Goal: Task Accomplishment & Management: Use online tool/utility

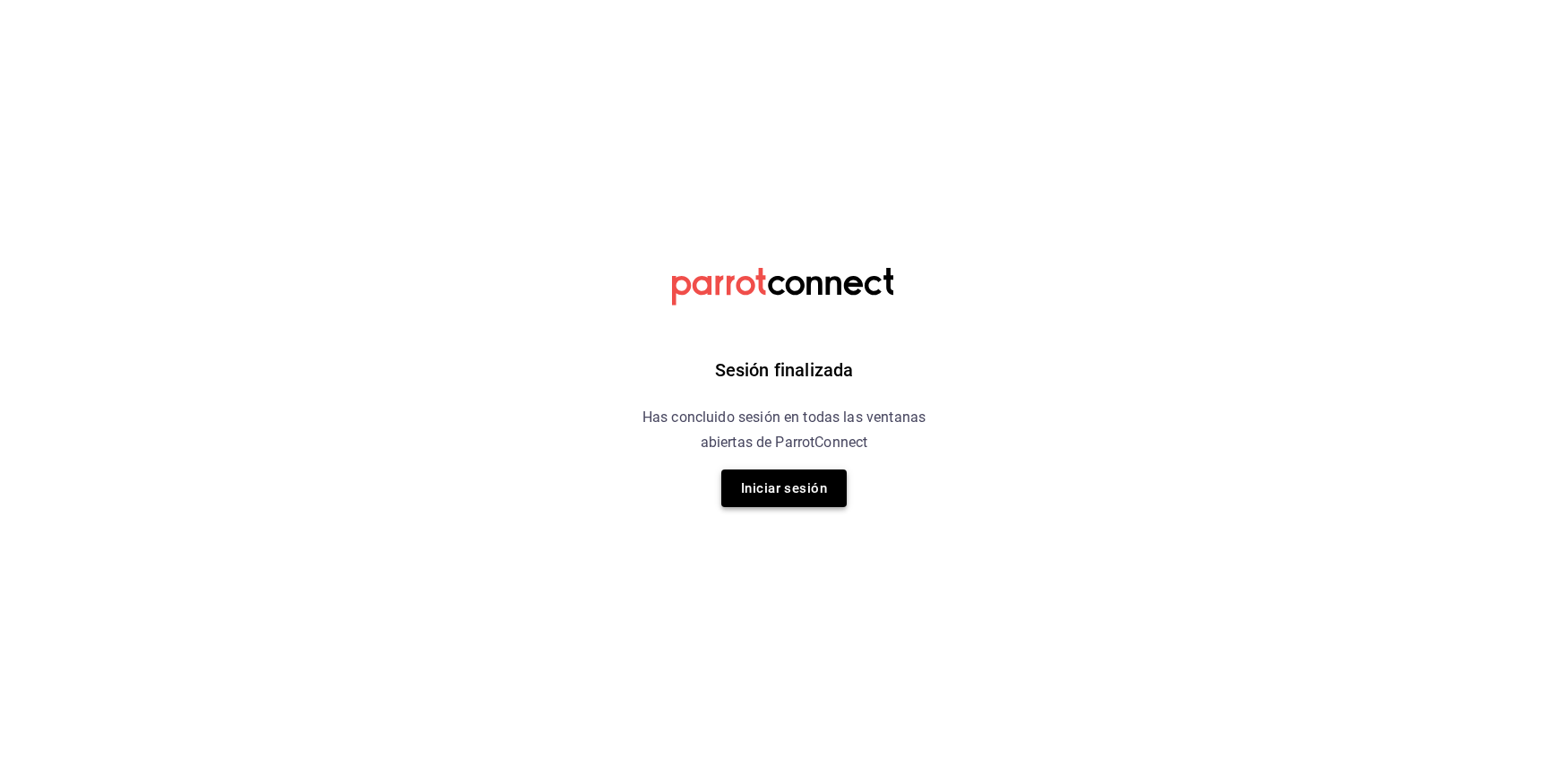
click at [777, 504] on button "Iniciar sesión" at bounding box center [784, 488] width 126 height 38
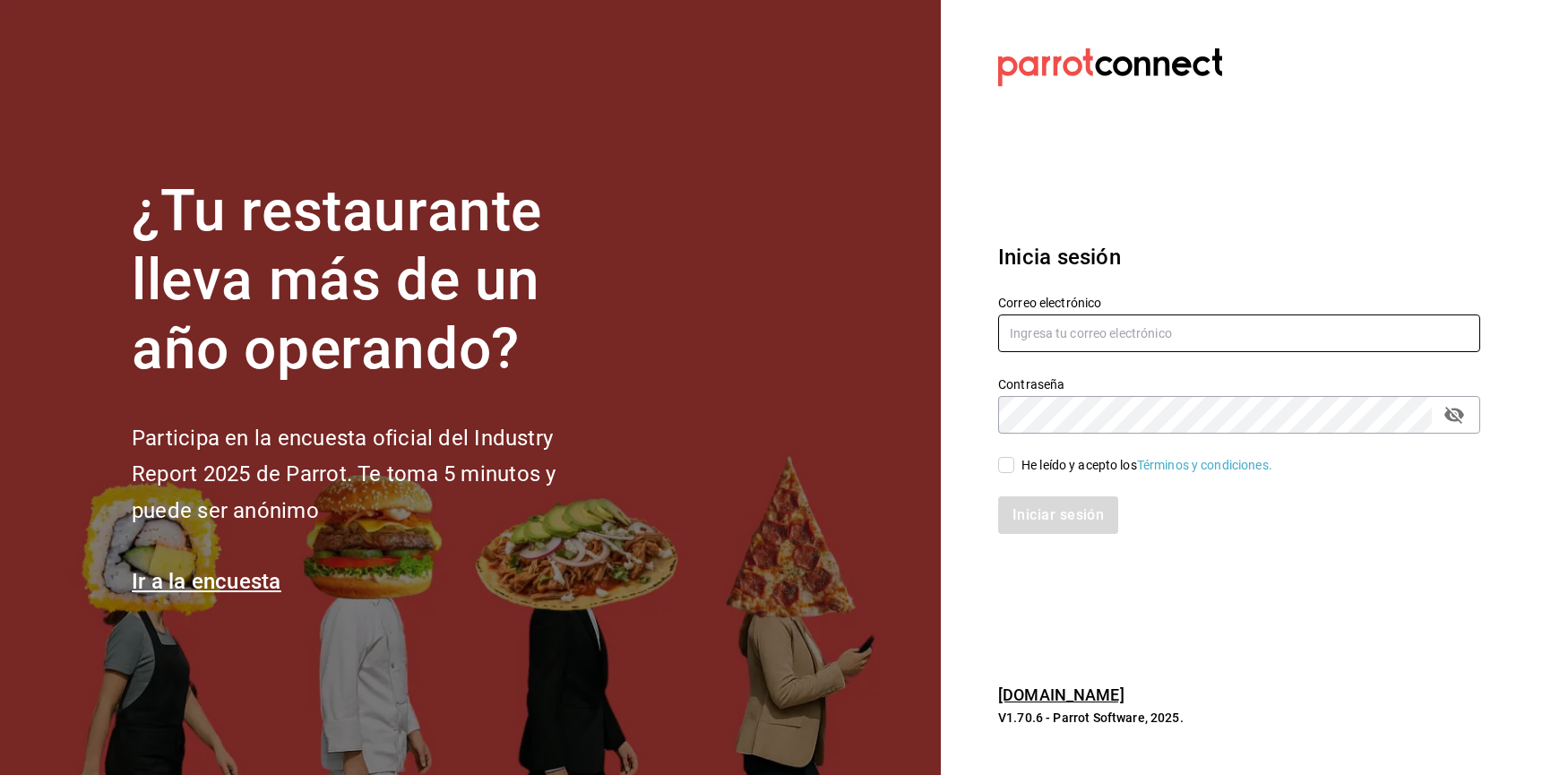
type input "[EMAIL_ADDRESS][DOMAIN_NAME]"
click at [1011, 480] on div "Iniciar sesión" at bounding box center [1228, 504] width 503 height 59
click at [1011, 476] on div "Iniciar sesión" at bounding box center [1228, 504] width 503 height 59
click at [1000, 466] on input "He leído y acepto los Términos y condiciones." at bounding box center [1007, 466] width 17 height 17
checkbox input "true"
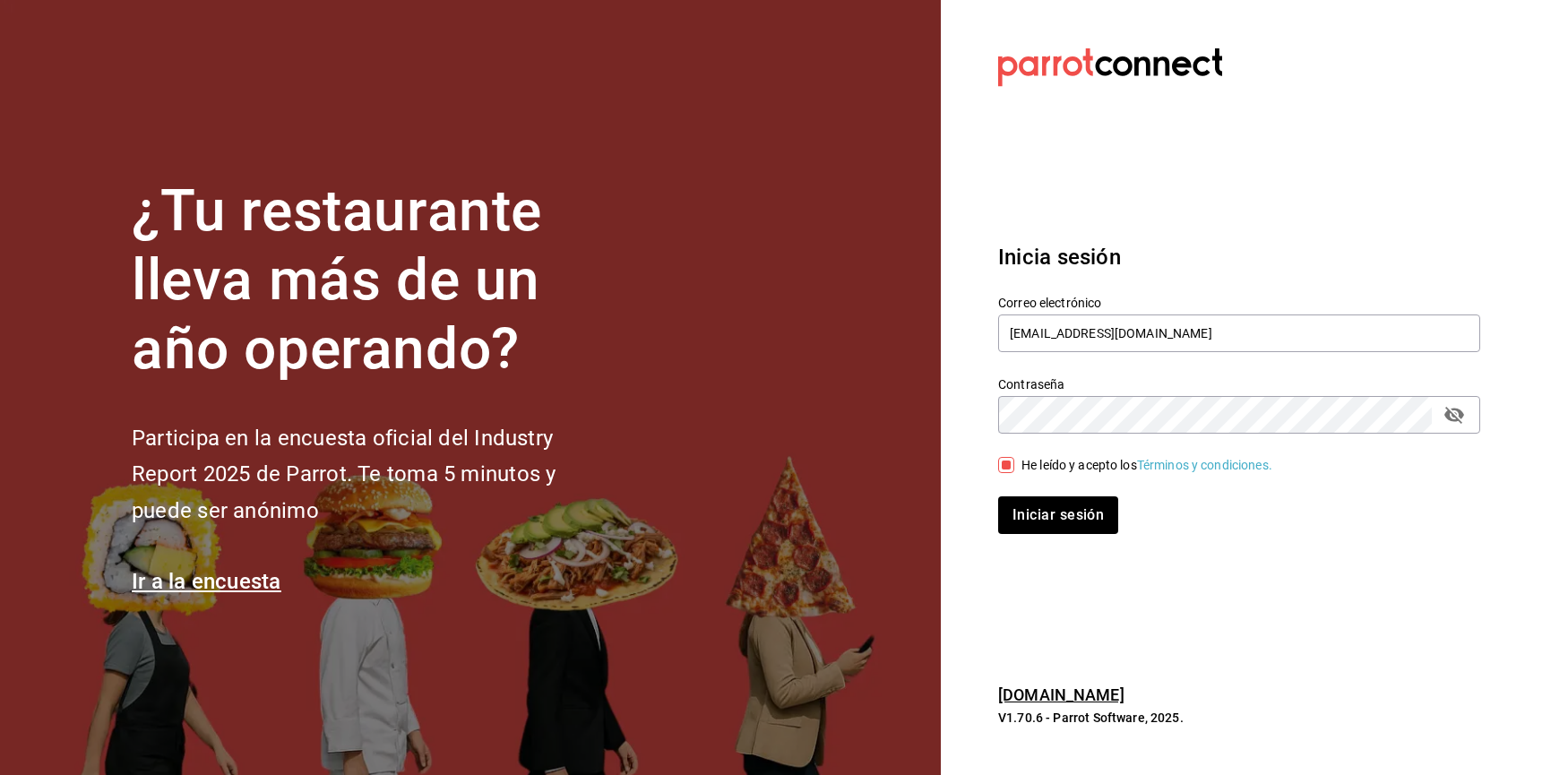
click at [1049, 535] on div "Inicia sesión Correo electrónico [EMAIL_ADDRESS][DOMAIN_NAME] Contraseña Contra…" at bounding box center [1239, 388] width 482 height 336
click at [1046, 514] on button "Iniciar sesión" at bounding box center [1059, 515] width 122 height 38
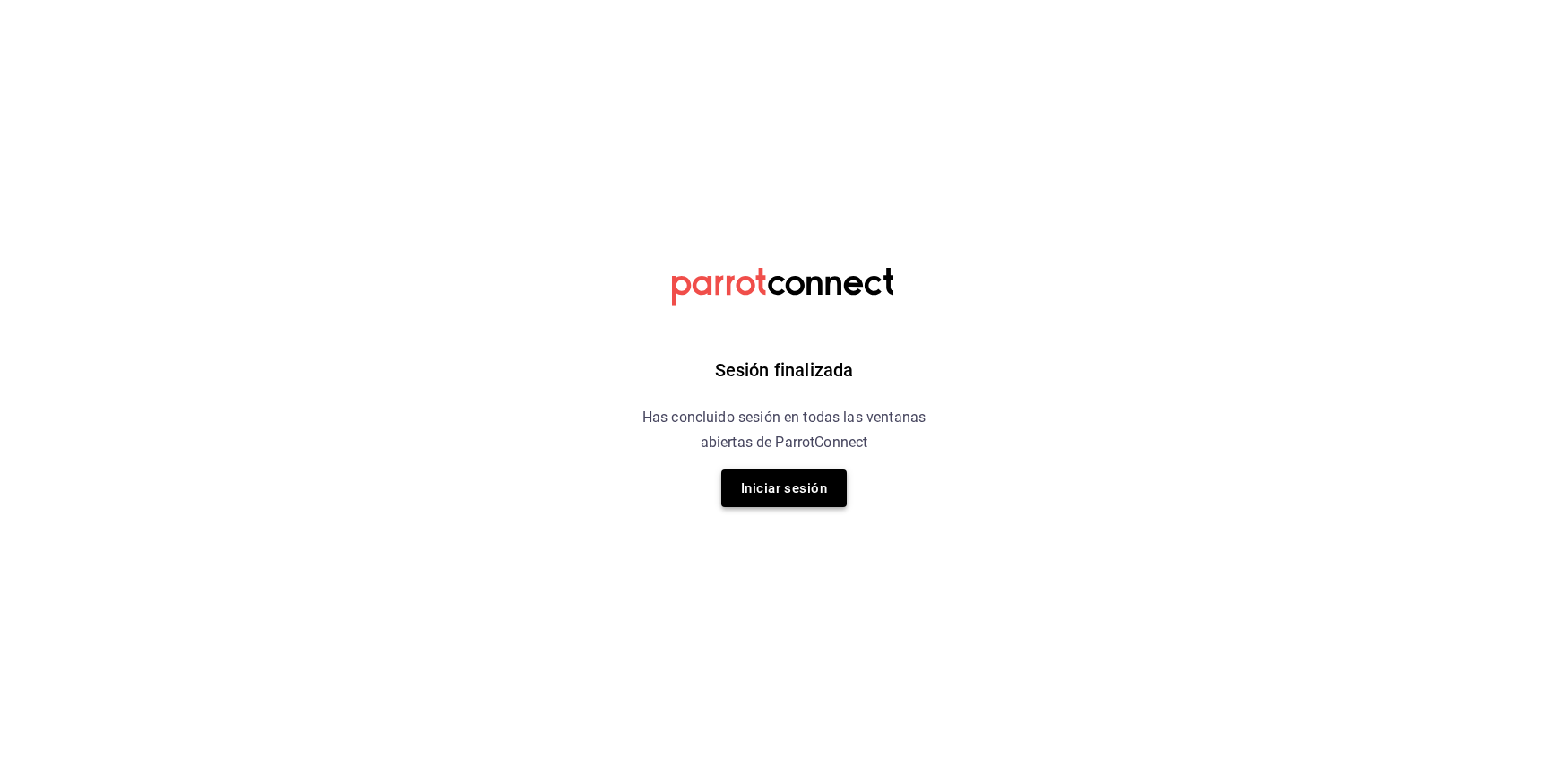
click at [791, 489] on button "Iniciar sesión" at bounding box center [784, 488] width 126 height 38
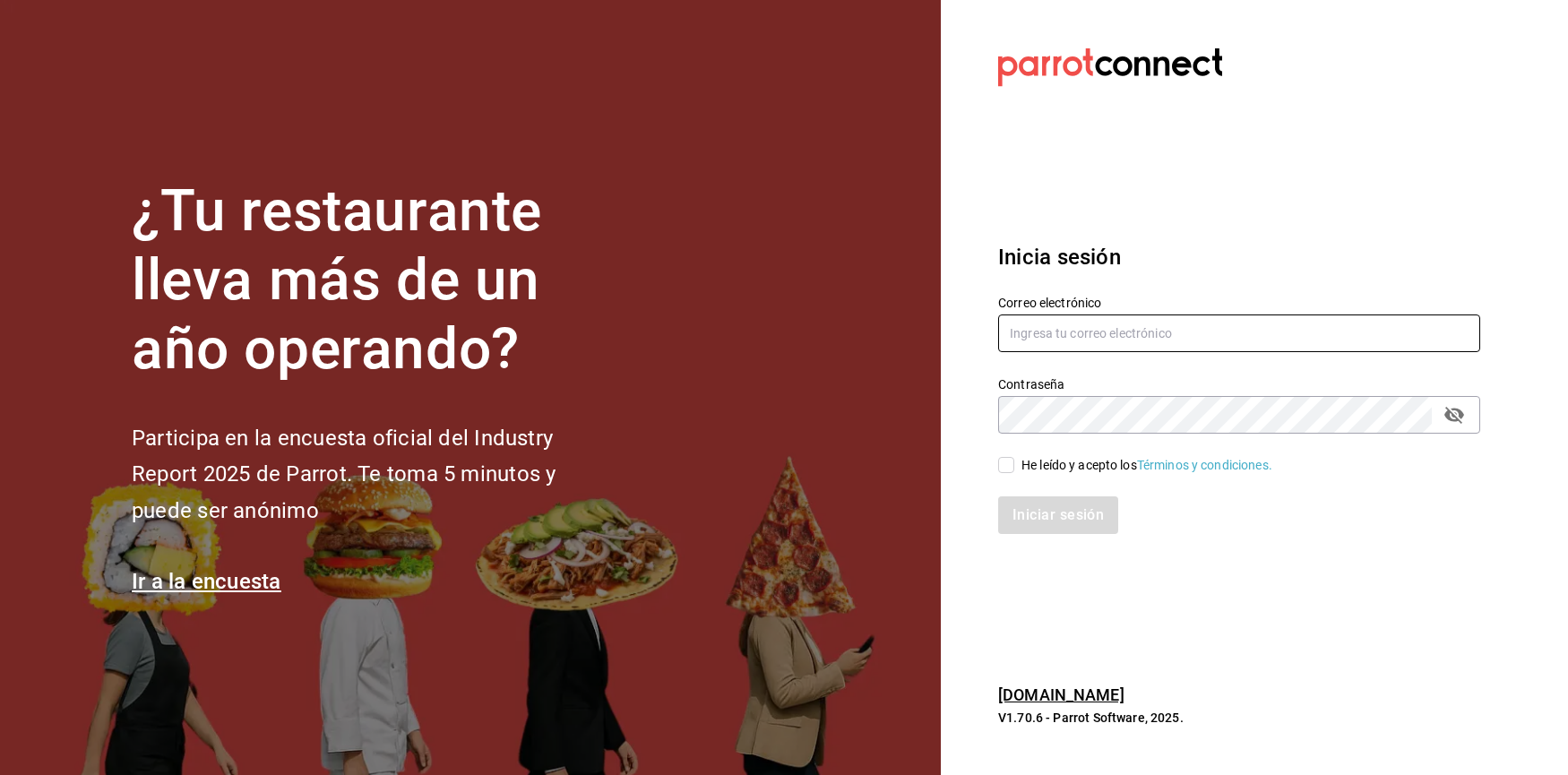
type input "[EMAIL_ADDRESS][DOMAIN_NAME]"
click at [1060, 467] on div "He leído y acepto los Términos y condiciones." at bounding box center [1146, 466] width 251 height 18
click at [1014, 467] on input "He leído y acepto los Términos y condiciones." at bounding box center [1007, 466] width 17 height 17
checkbox input "true"
click at [1062, 518] on button "Iniciar sesión" at bounding box center [1059, 515] width 122 height 38
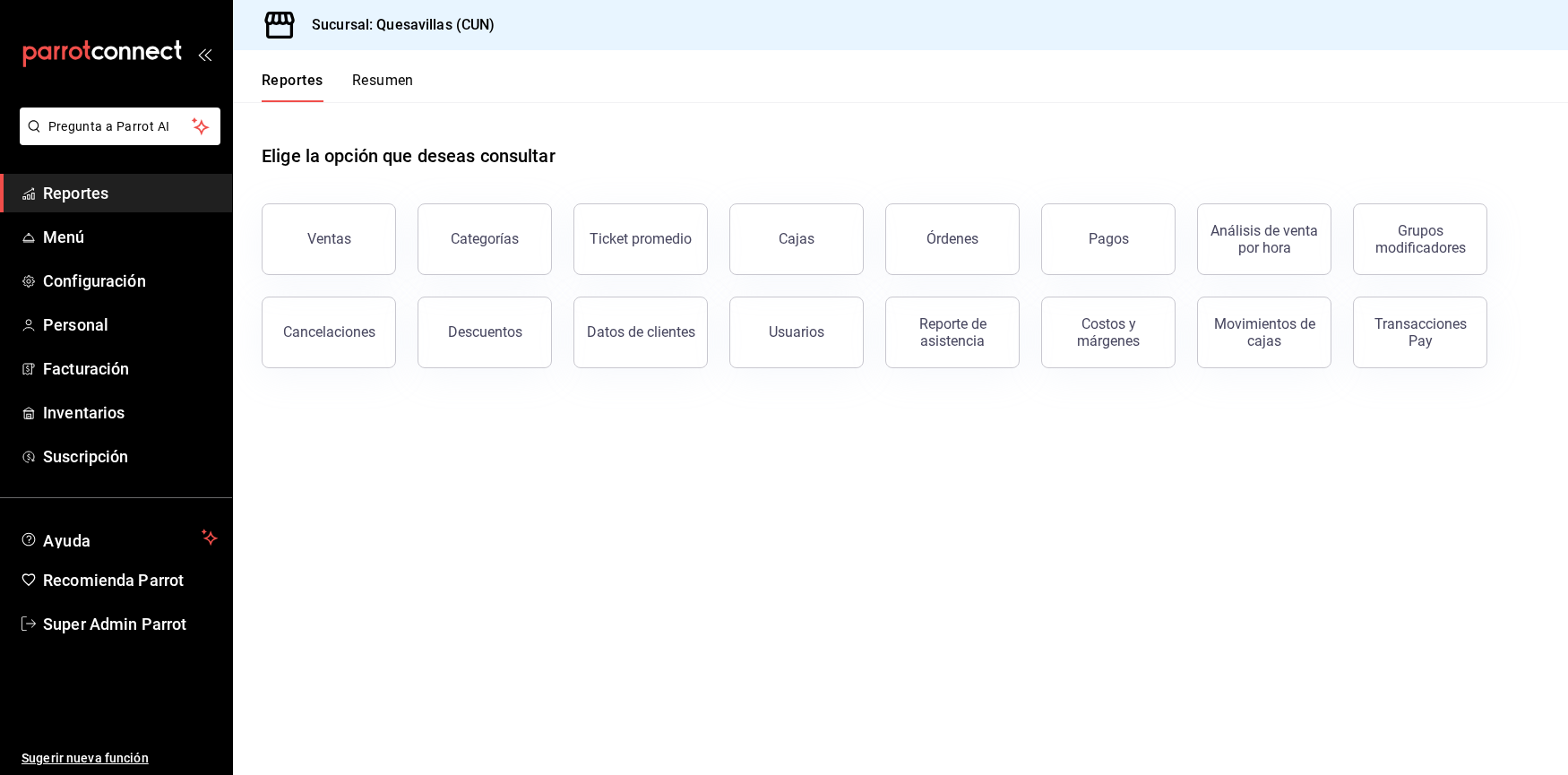
click at [107, 200] on span "Reportes" at bounding box center [130, 193] width 175 height 24
click at [324, 219] on button "Ventas" at bounding box center [329, 239] width 134 height 72
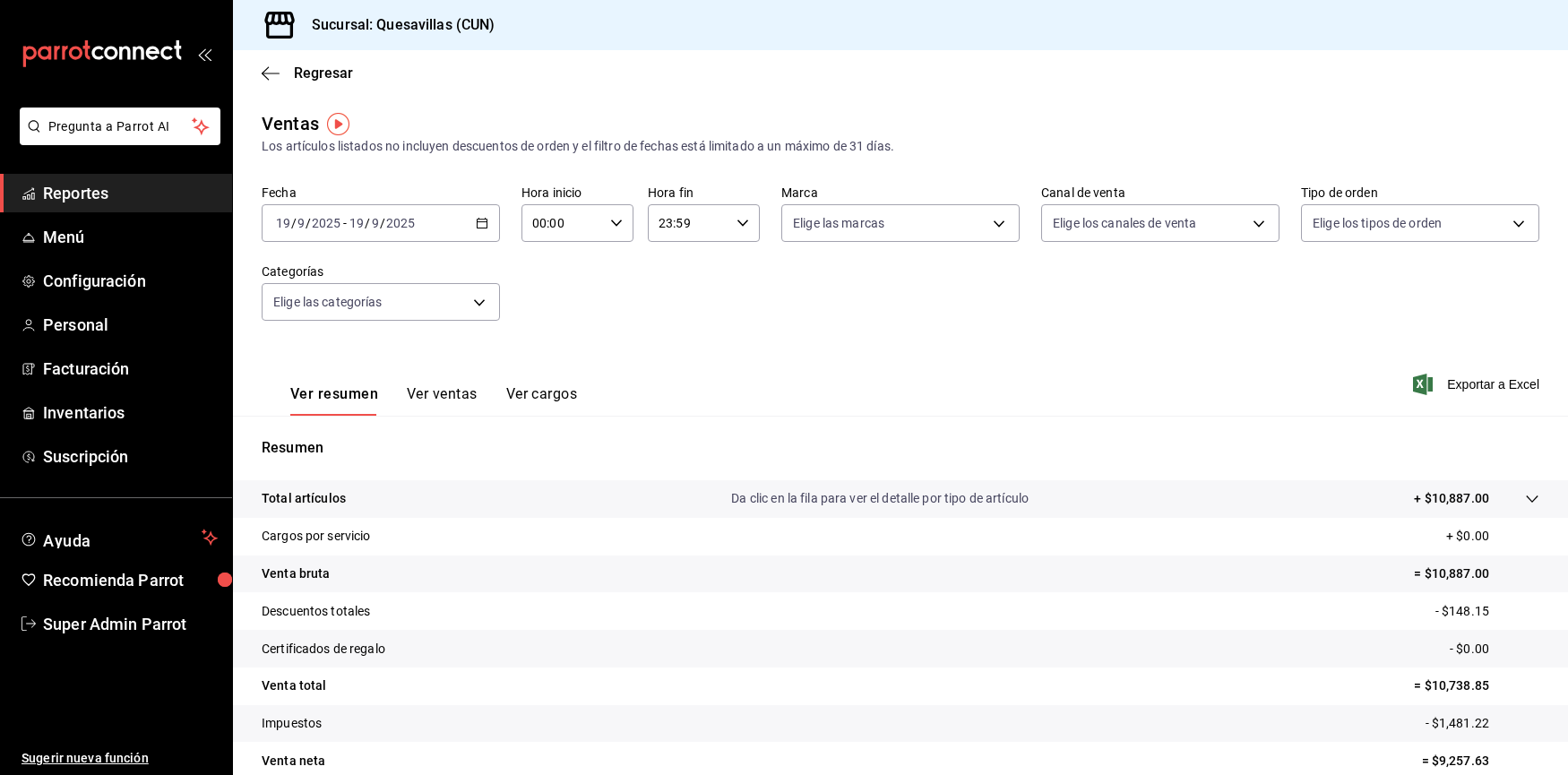
click at [482, 231] on div "2025-09-19 19 / 9 / 2025 - 2025-09-19 19 / 9 / 2025" at bounding box center [381, 222] width 239 height 38
click at [556, 303] on div "Fecha 2025-09-19 19 / 9 / 2025 - 2025-09-19 19 / 9 / 2025 Hoy Ayer Semana actua…" at bounding box center [900, 264] width 1278 height 158
click at [336, 288] on body "Pregunta a Parrot AI Reportes Menú Configuración Personal Facturación Inventari…" at bounding box center [784, 388] width 1568 height 775
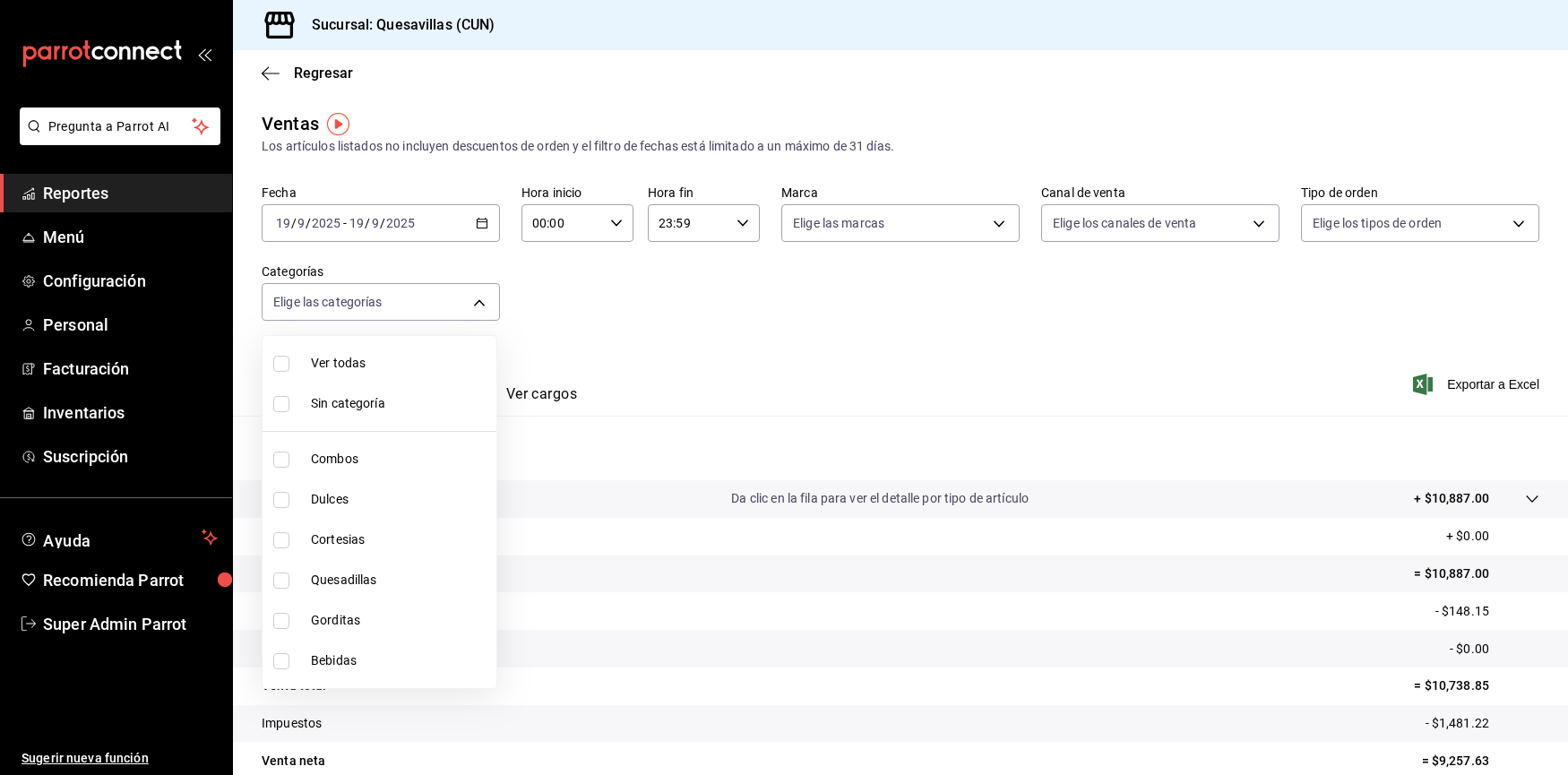
click at [350, 515] on li "Dulces" at bounding box center [379, 500] width 234 height 40
type input "d7e99031-79dd-44a2-82f0-3ba224b2c224"
checkbox input "true"
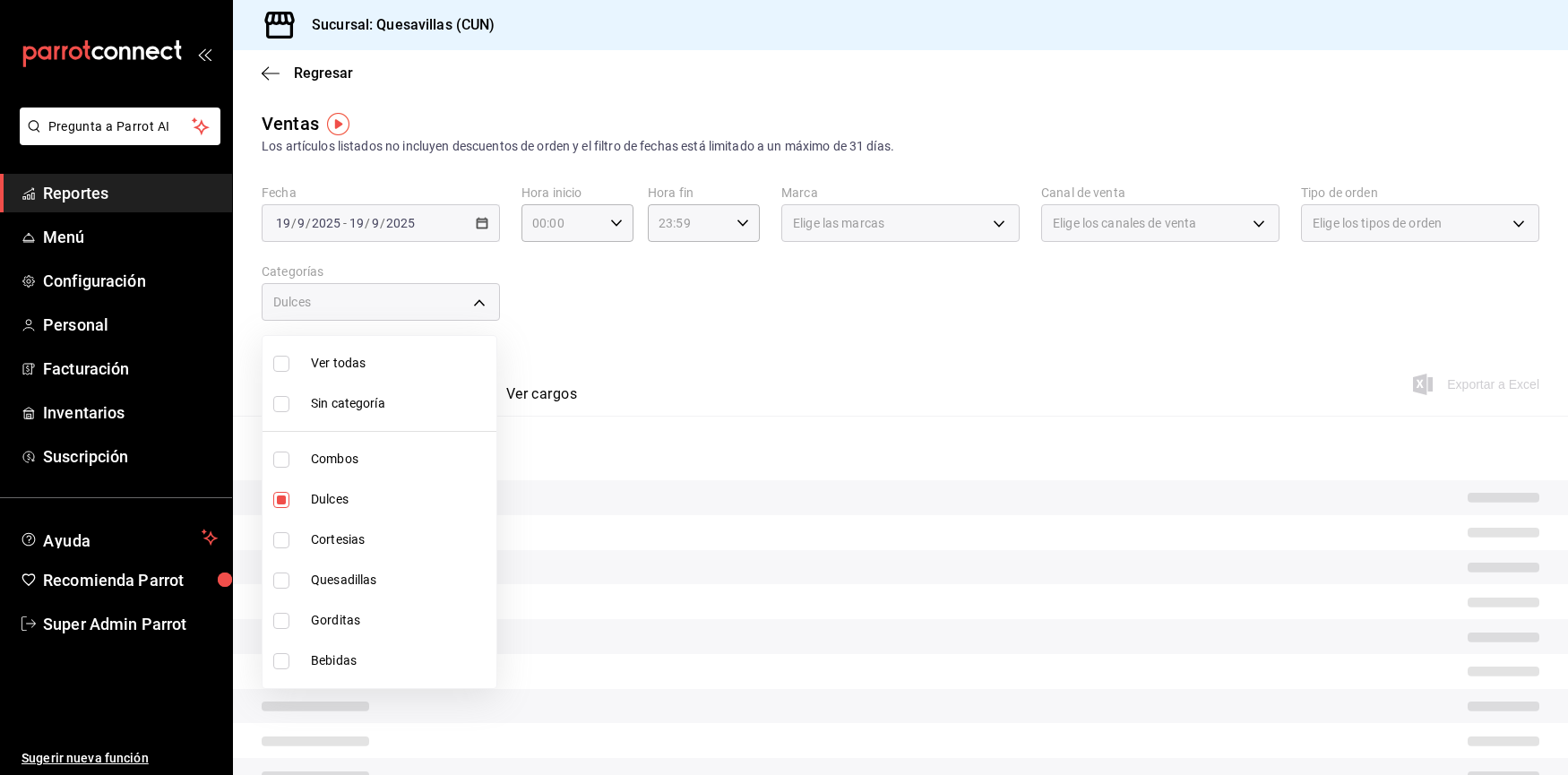
click at [660, 337] on div at bounding box center [784, 388] width 1568 height 775
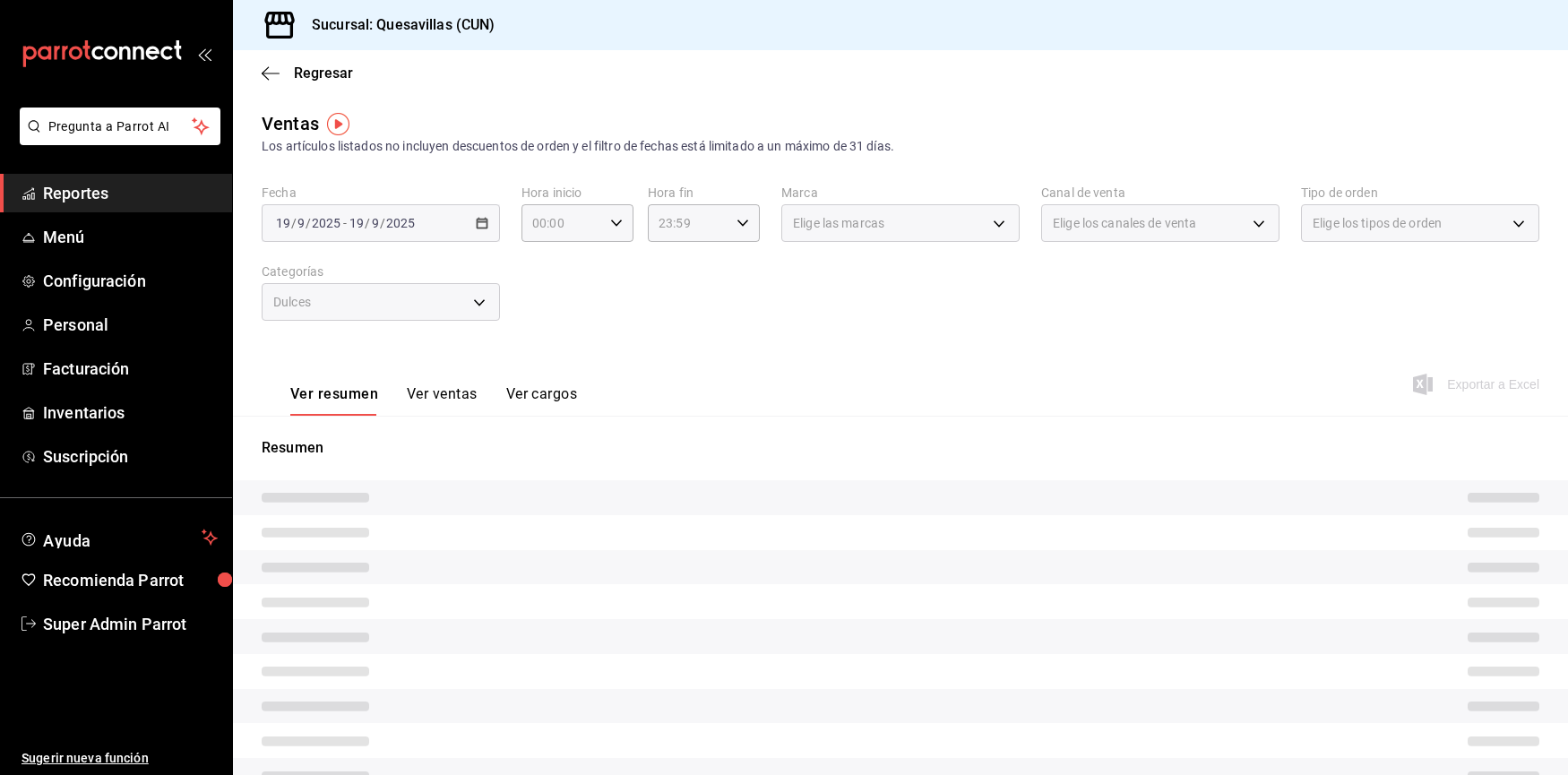
click at [454, 229] on div "2025-09-19 19 / 9 / 2025 - 2025-09-19 19 / 9 / 2025" at bounding box center [381, 222] width 239 height 38
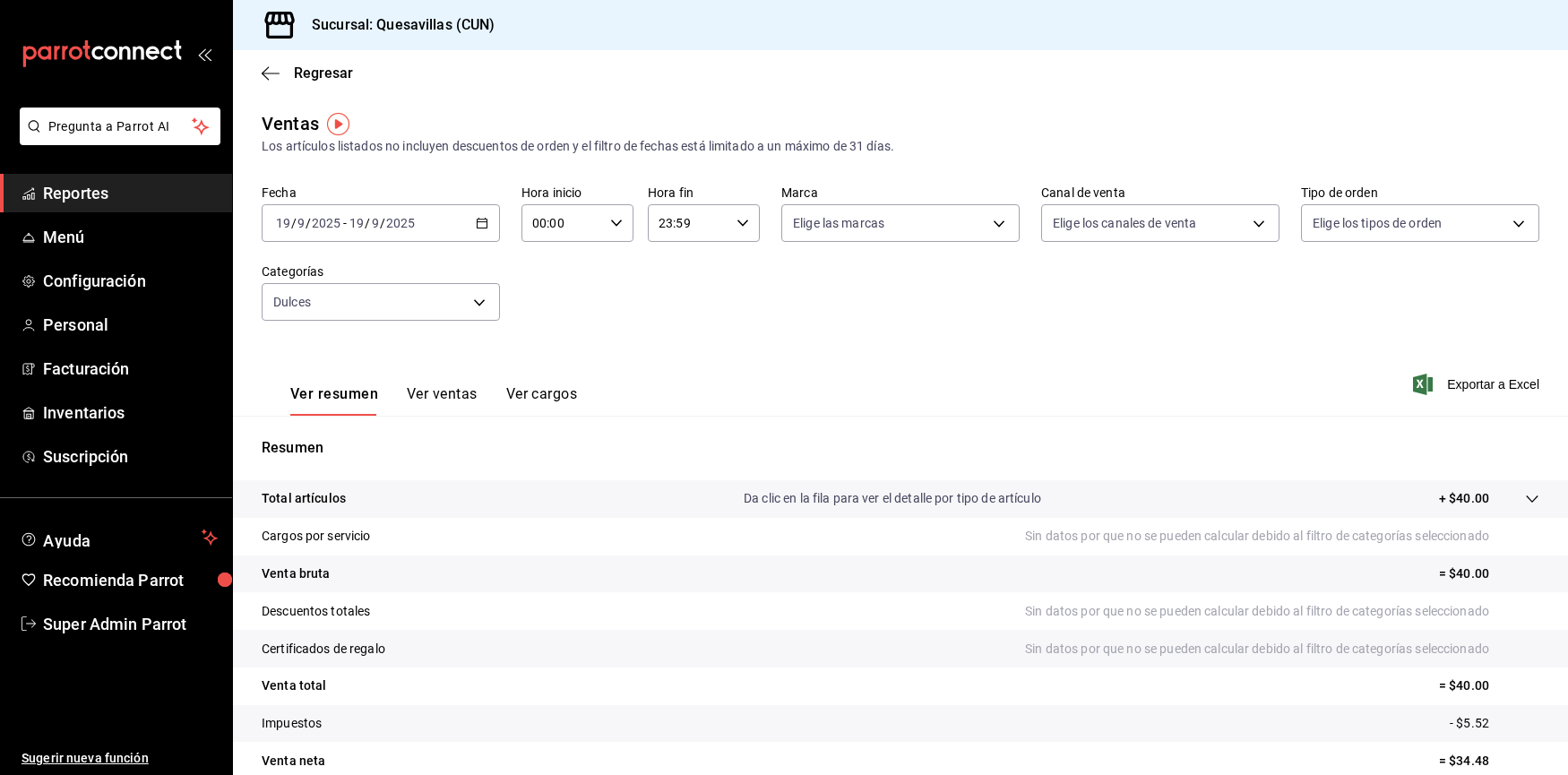
click at [403, 230] on input "2025" at bounding box center [400, 223] width 30 height 15
click at [380, 397] on span "Mes actual" at bounding box center [345, 398] width 139 height 18
click at [443, 399] on button "Ver ventas" at bounding box center [442, 400] width 71 height 30
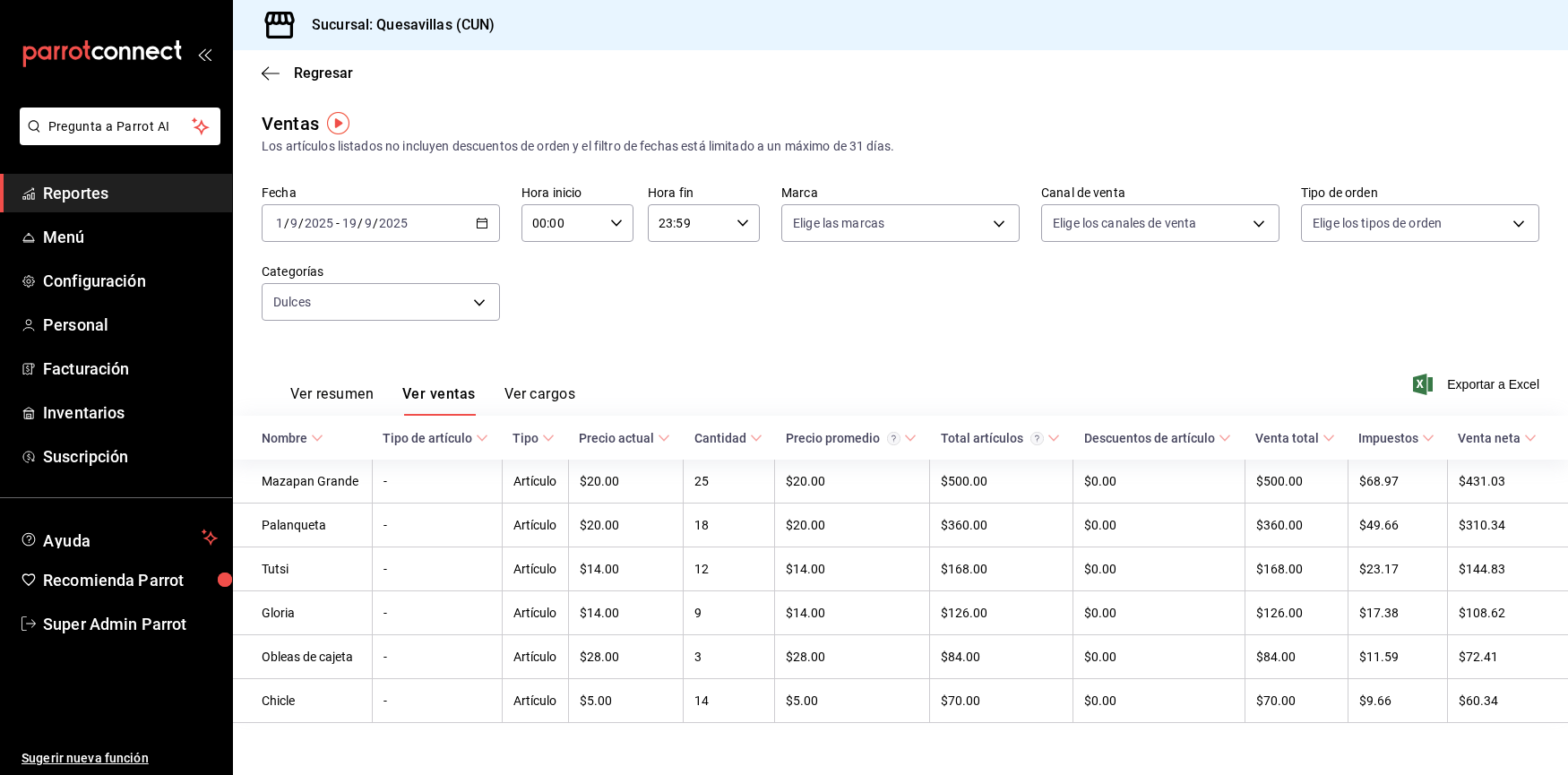
scroll to position [12, 0]
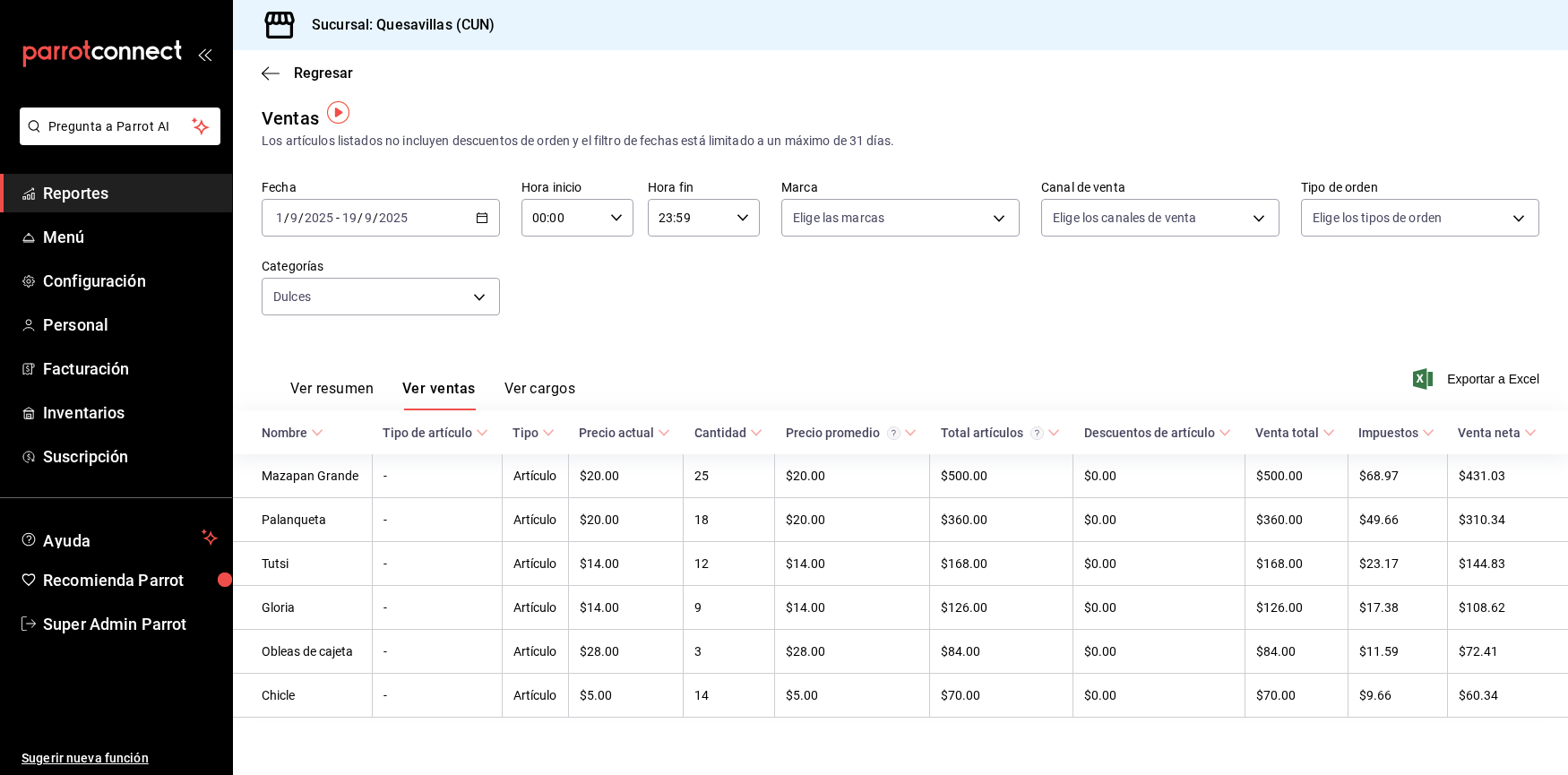
click at [338, 383] on button "Ver resumen" at bounding box center [332, 395] width 84 height 30
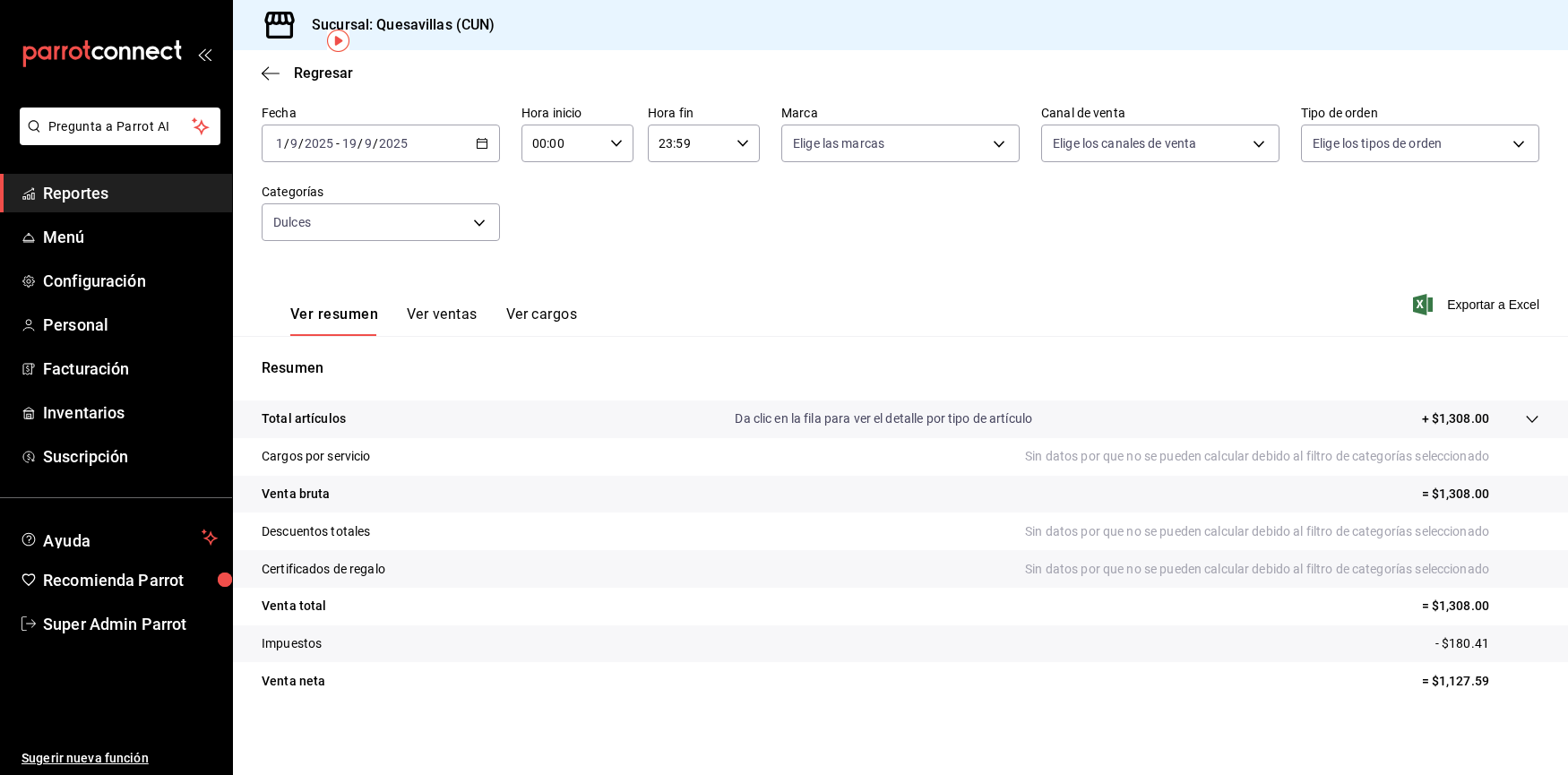
scroll to position [84, 0]
click at [535, 302] on button "Ver cargos" at bounding box center [542, 317] width 72 height 30
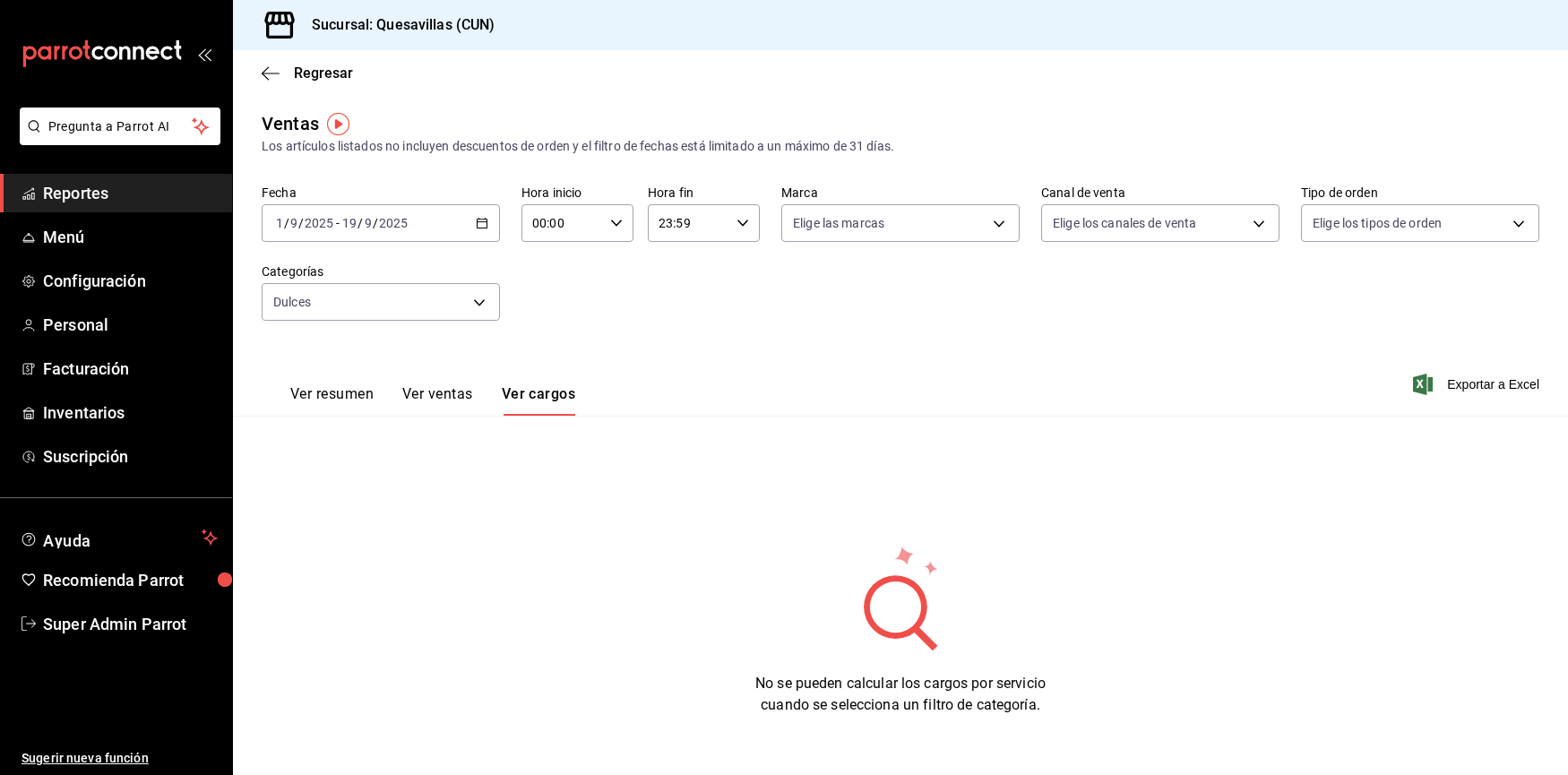
click at [350, 386] on button "Ver resumen" at bounding box center [332, 400] width 84 height 30
